Goal: Transaction & Acquisition: Purchase product/service

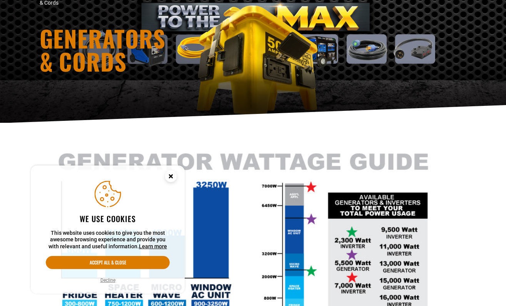
scroll to position [132, 0]
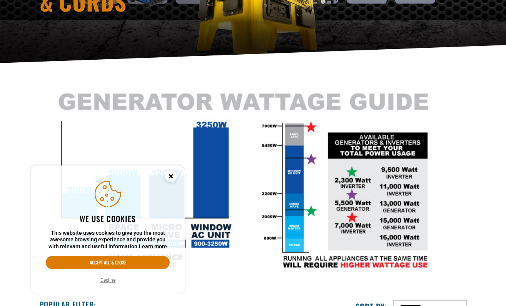
click at [168, 177] on circle "Cookie Consent" at bounding box center [171, 177] width 12 height 12
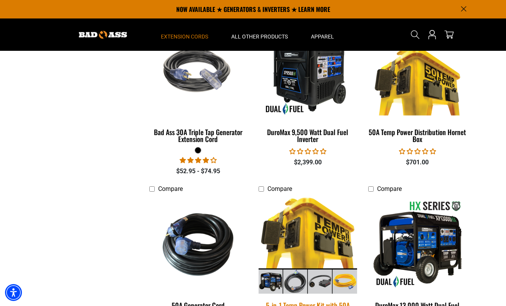
scroll to position [1132, 0]
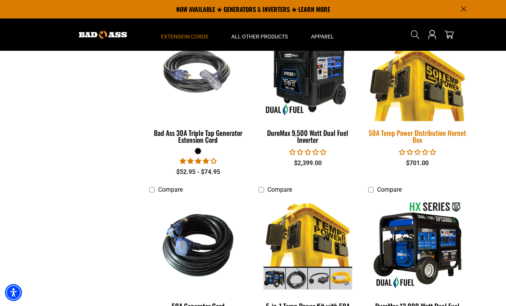
click at [409, 130] on div "50A Temp Power Distribution Hornet Box" at bounding box center [418, 136] width 98 height 14
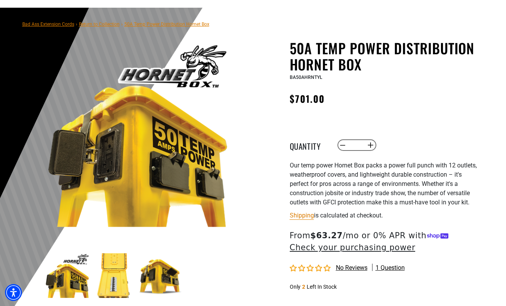
scroll to position [54, 0]
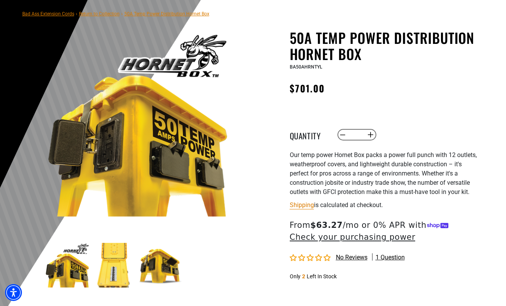
click at [116, 269] on img at bounding box center [114, 265] width 45 height 45
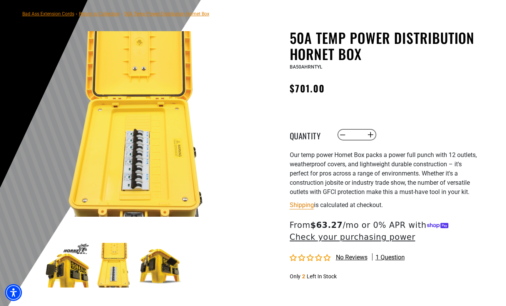
click at [154, 263] on img at bounding box center [160, 265] width 45 height 45
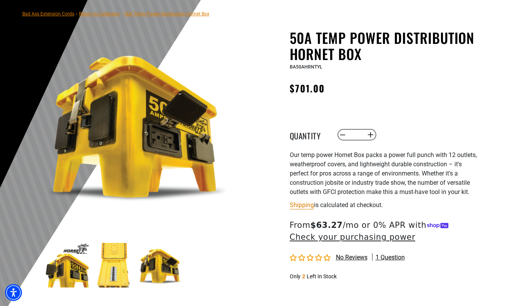
click at [154, 263] on img at bounding box center [160, 265] width 45 height 45
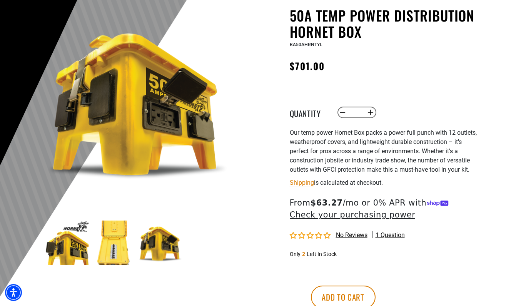
scroll to position [79, 0]
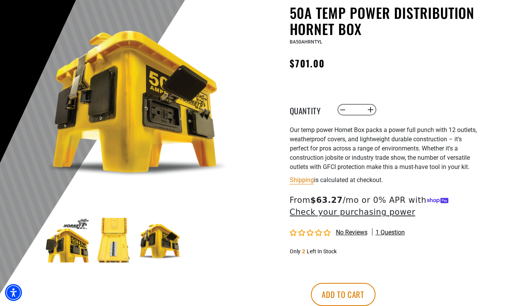
click at [111, 248] on img at bounding box center [114, 240] width 45 height 45
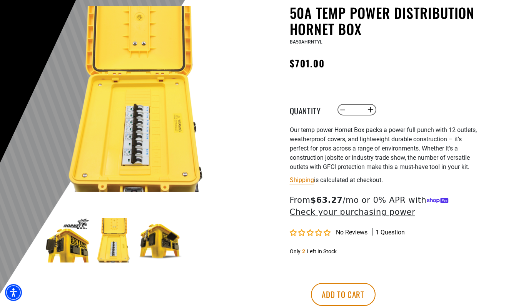
click at [136, 117] on img at bounding box center [138, 99] width 186 height 186
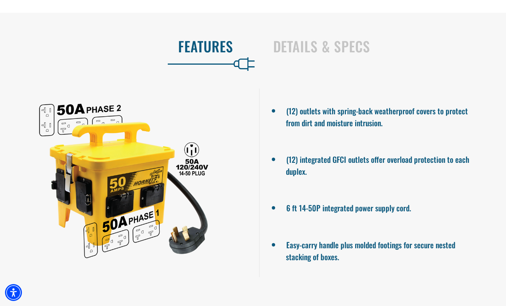
scroll to position [407, 0]
click at [211, 135] on div at bounding box center [124, 182] width 248 height 189
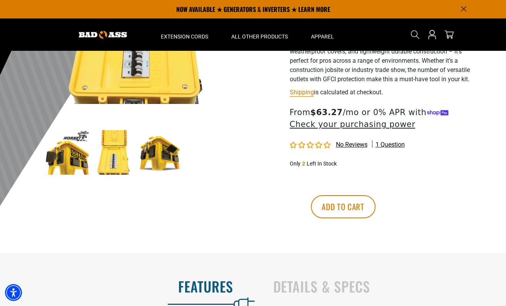
scroll to position [40, 0]
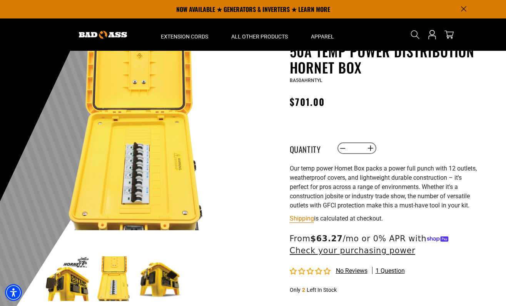
click at [135, 186] on img at bounding box center [138, 138] width 186 height 186
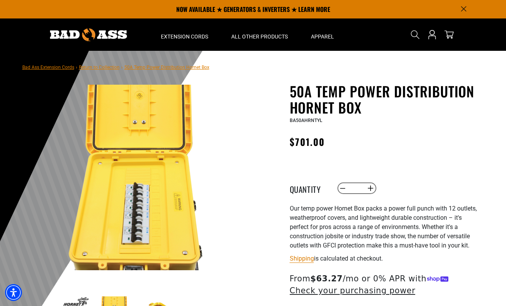
scroll to position [0, 0]
